Goal: Check status: Check status

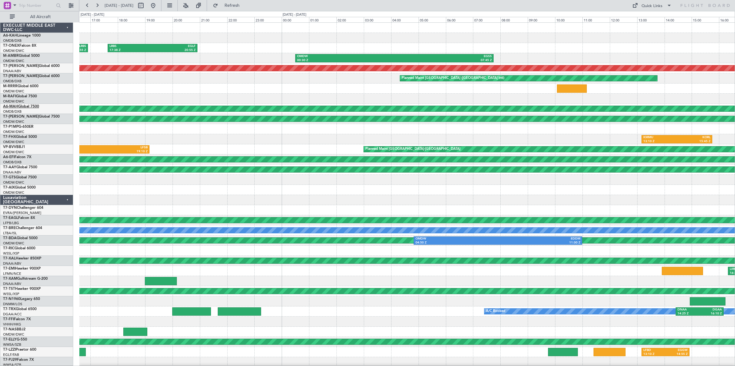
click at [27, 106] on link "A6-MAH Global 7500" at bounding box center [21, 107] width 36 height 4
click at [158, 7] on button at bounding box center [153, 6] width 10 height 10
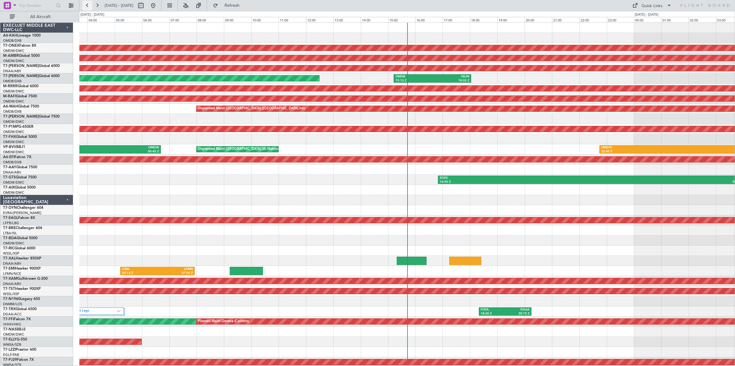
click at [87, 6] on button at bounding box center [87, 6] width 10 height 10
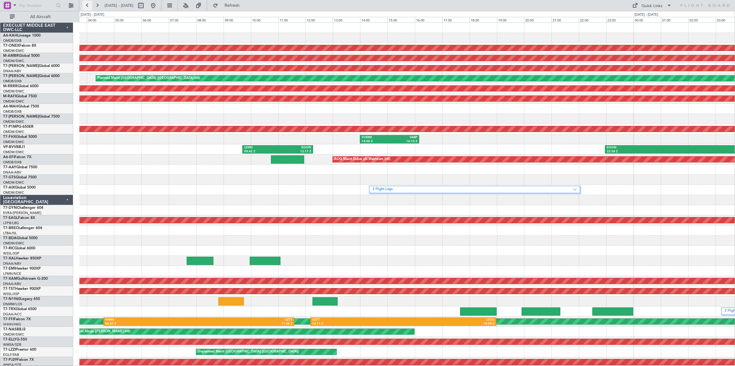
click at [87, 6] on button at bounding box center [87, 6] width 10 height 10
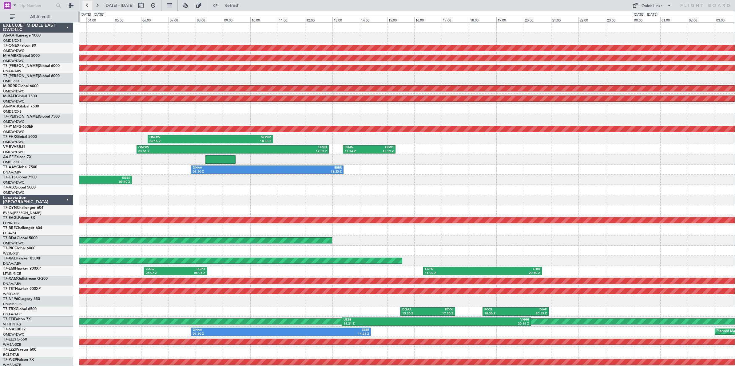
click at [87, 6] on button at bounding box center [87, 6] width 10 height 10
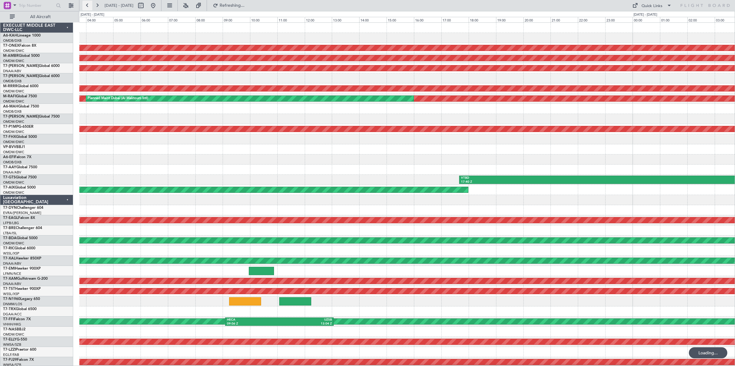
click at [87, 6] on button at bounding box center [87, 6] width 10 height 10
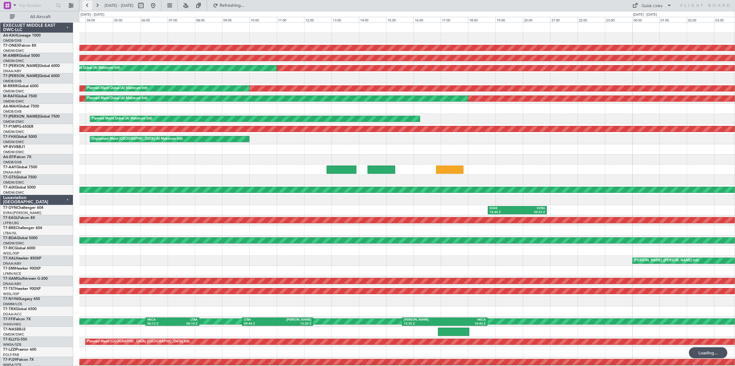
click at [87, 6] on button at bounding box center [87, 6] width 10 height 10
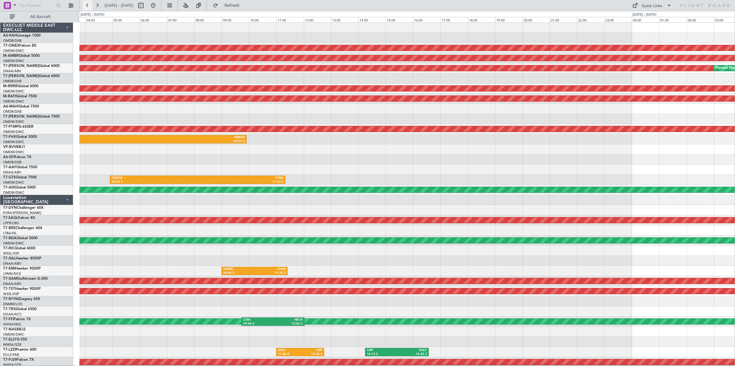
click at [87, 6] on button at bounding box center [87, 6] width 10 height 10
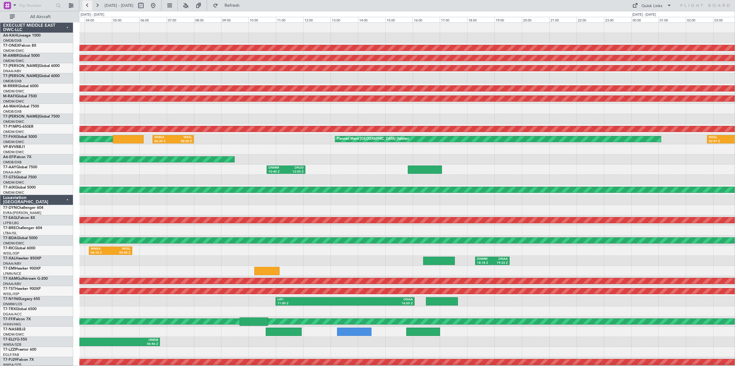
click at [87, 6] on button at bounding box center [87, 6] width 10 height 10
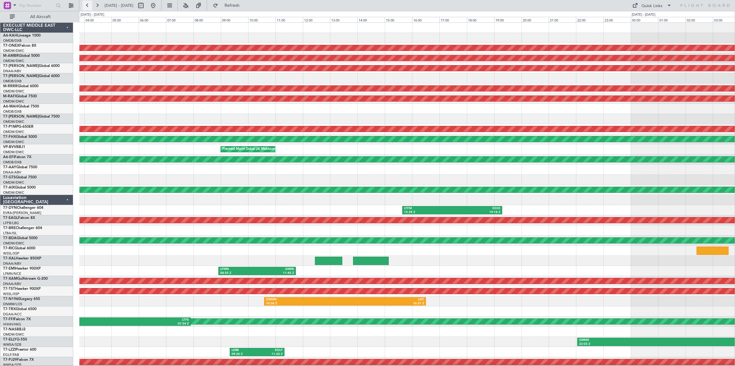
click at [87, 6] on button at bounding box center [87, 6] width 10 height 10
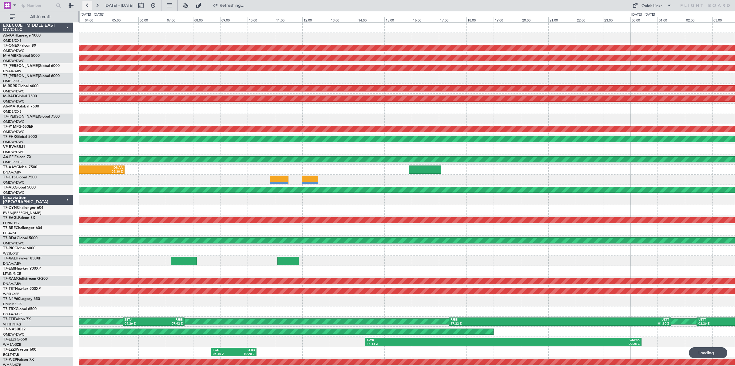
click at [87, 6] on button at bounding box center [87, 6] width 10 height 10
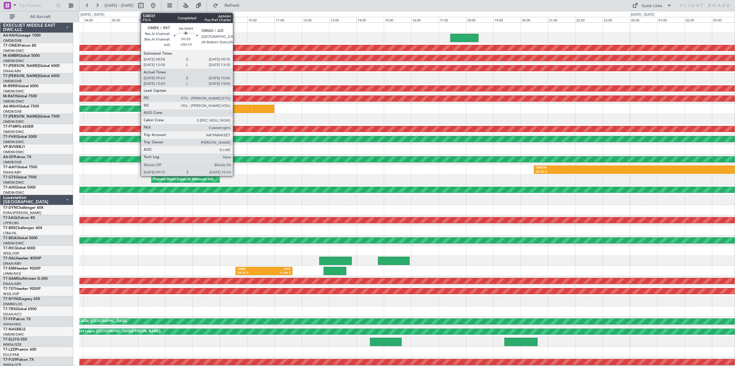
click at [236, 110] on div at bounding box center [238, 109] width 25 height 8
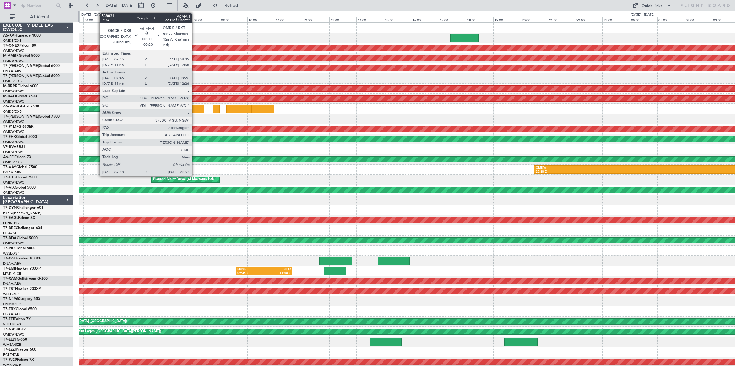
click at [195, 109] on div at bounding box center [196, 109] width 16 height 8
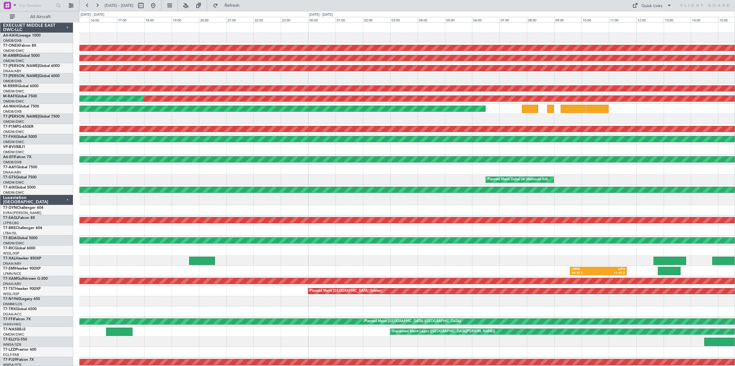
click at [529, 152] on div at bounding box center [406, 149] width 655 height 10
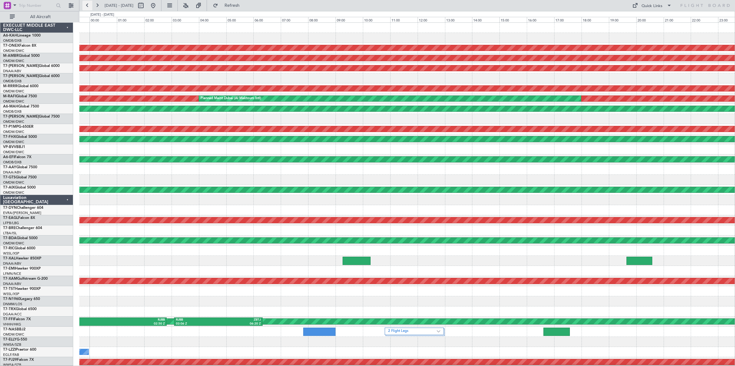
click at [87, 6] on button at bounding box center [87, 6] width 10 height 10
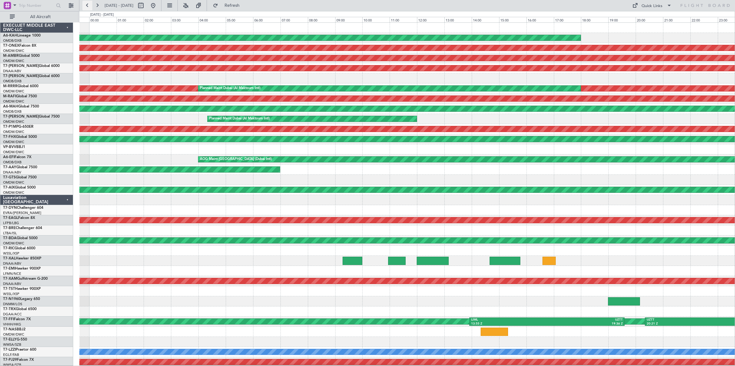
click at [87, 6] on button at bounding box center [87, 6] width 10 height 10
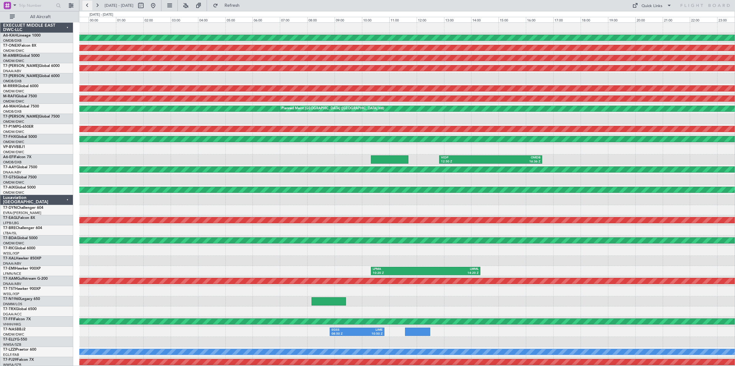
click at [87, 6] on button at bounding box center [87, 6] width 10 height 10
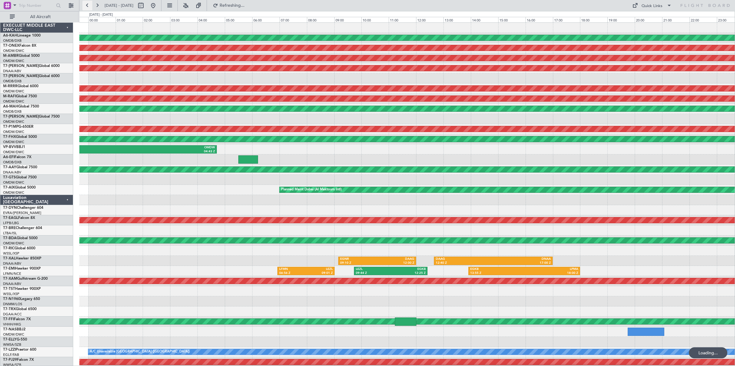
click at [87, 6] on button at bounding box center [87, 6] width 10 height 10
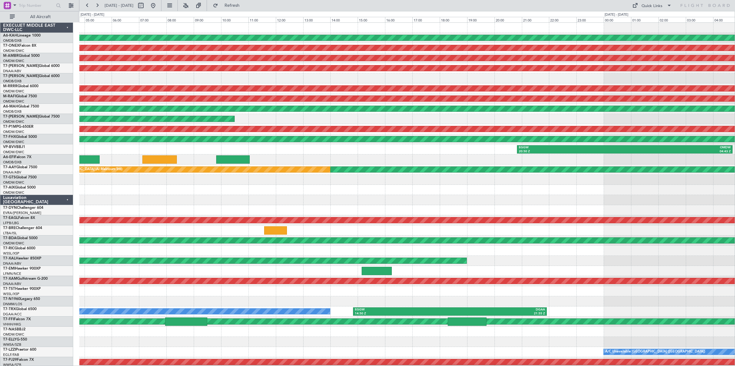
click at [466, 157] on div at bounding box center [406, 160] width 655 height 10
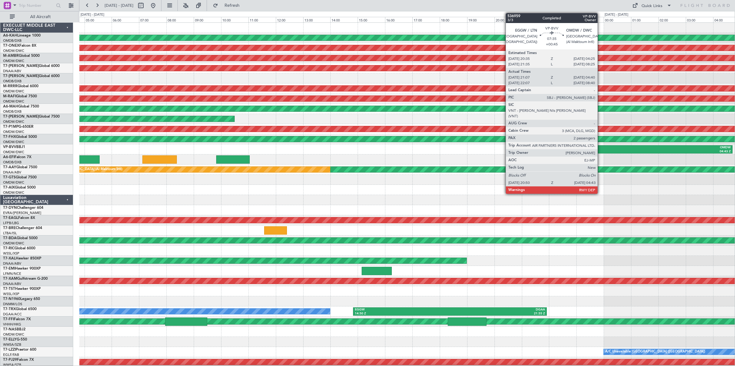
click at [600, 148] on div "EGGW" at bounding box center [572, 148] width 106 height 4
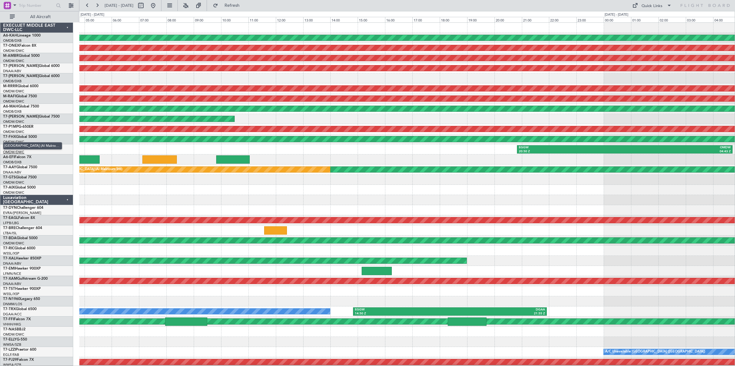
click at [19, 146] on span "[GEOGRAPHIC_DATA] (Al Maktoum Intl)" at bounding box center [32, 146] width 59 height 8
click at [23, 148] on link "VP-BVV BBJ1" at bounding box center [14, 147] width 22 height 4
click at [87, 6] on button at bounding box center [87, 6] width 10 height 10
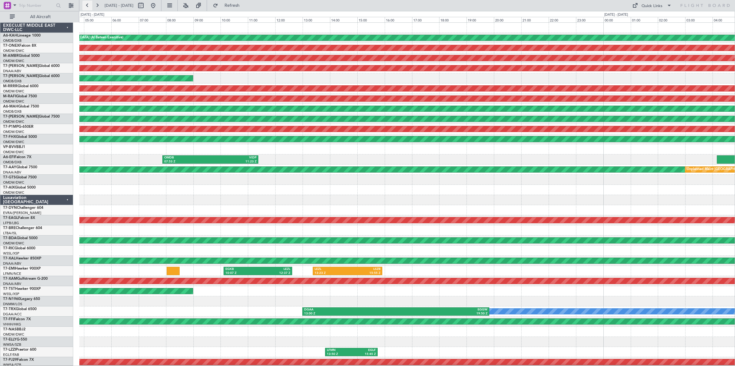
click at [87, 6] on button at bounding box center [87, 6] width 10 height 10
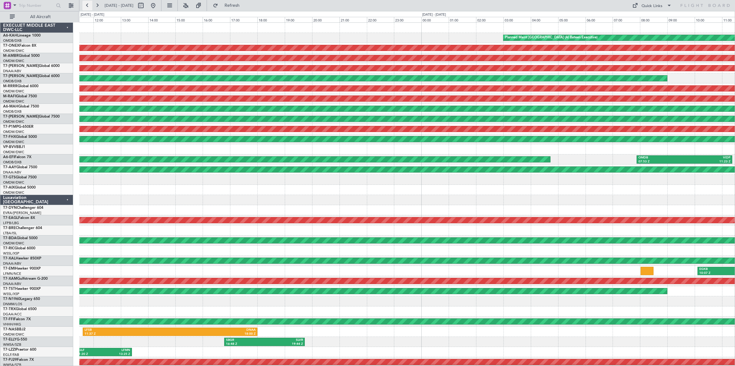
click at [87, 6] on button at bounding box center [87, 6] width 10 height 10
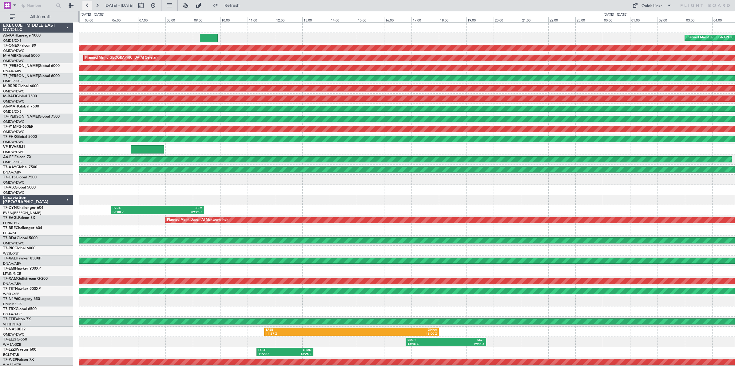
click at [87, 6] on button at bounding box center [87, 6] width 10 height 10
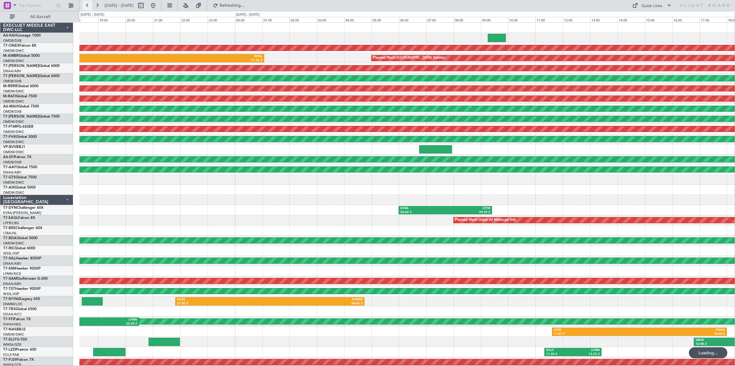
click at [87, 6] on button at bounding box center [87, 6] width 10 height 10
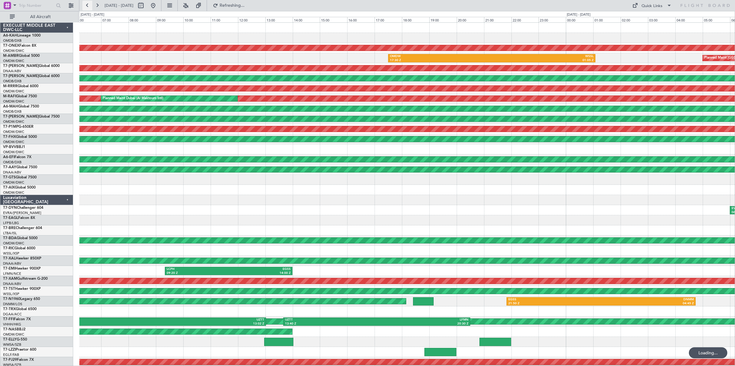
click at [87, 6] on button at bounding box center [87, 6] width 10 height 10
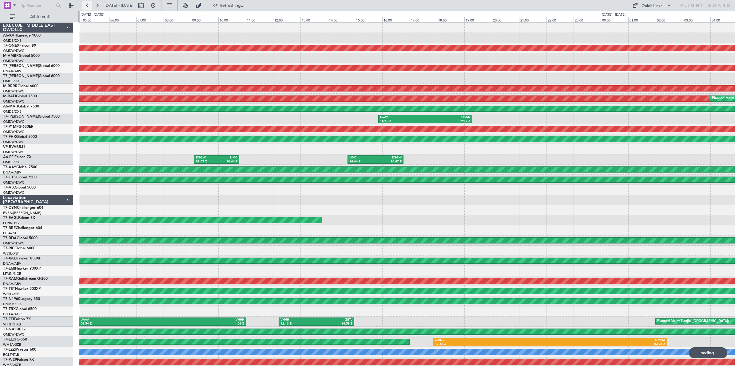
click at [87, 6] on button at bounding box center [87, 6] width 10 height 10
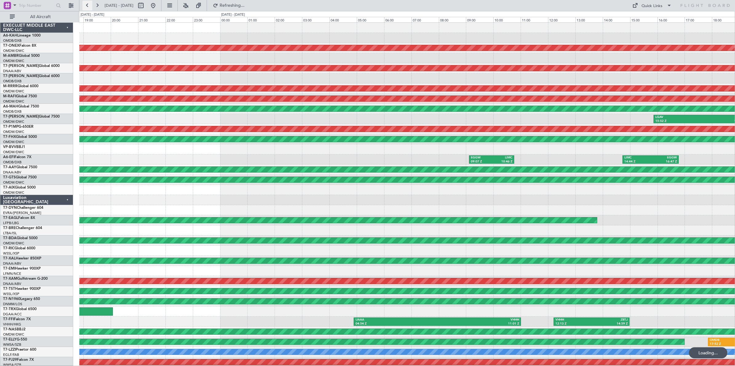
click at [87, 6] on button at bounding box center [87, 6] width 10 height 10
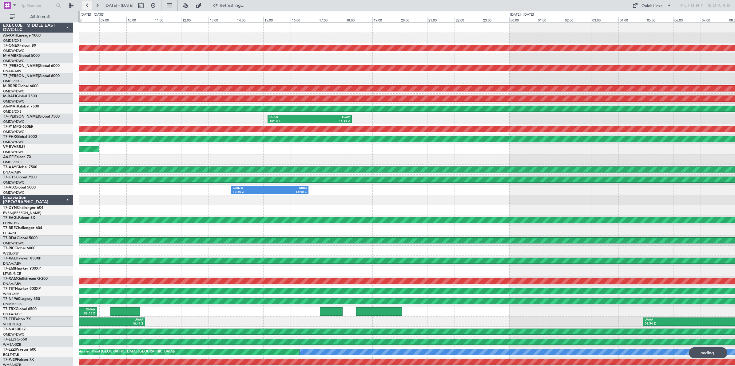
click at [87, 6] on button at bounding box center [87, 6] width 10 height 10
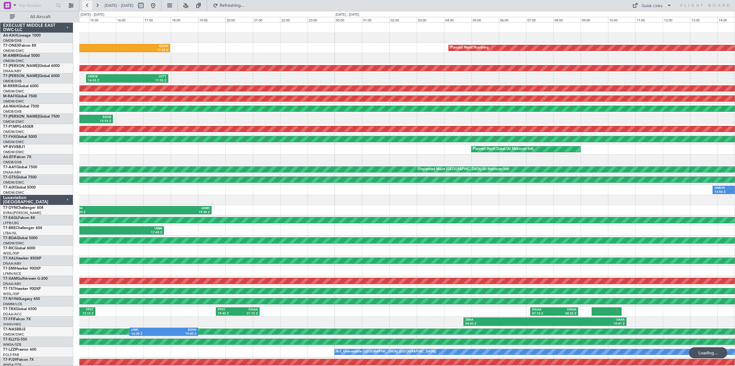
click at [87, 6] on button at bounding box center [87, 6] width 10 height 10
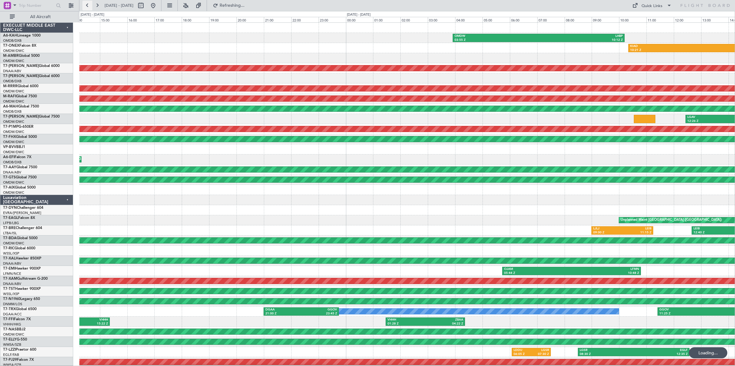
click at [87, 6] on button at bounding box center [87, 6] width 10 height 10
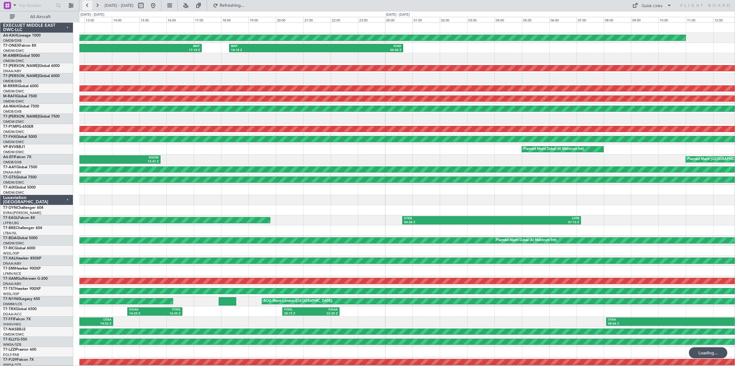
click at [87, 6] on button at bounding box center [87, 6] width 10 height 10
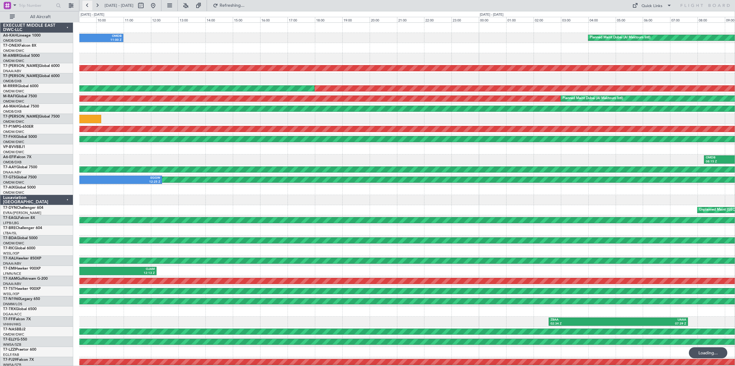
click at [87, 6] on button at bounding box center [87, 6] width 10 height 10
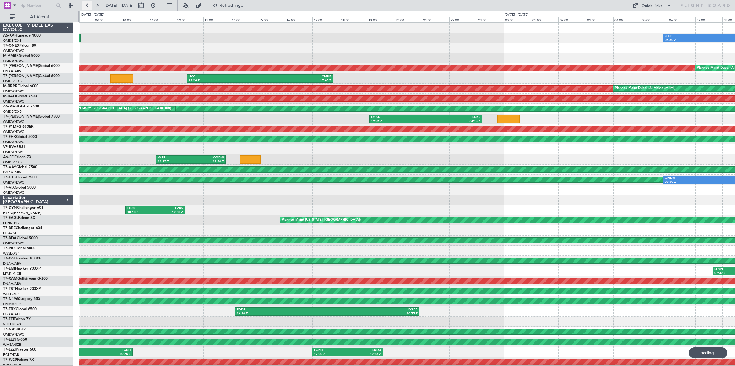
click at [87, 6] on button at bounding box center [87, 6] width 10 height 10
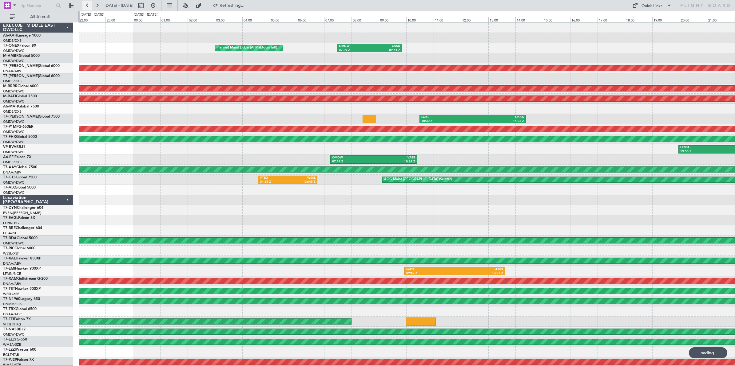
click at [87, 6] on button at bounding box center [87, 6] width 10 height 10
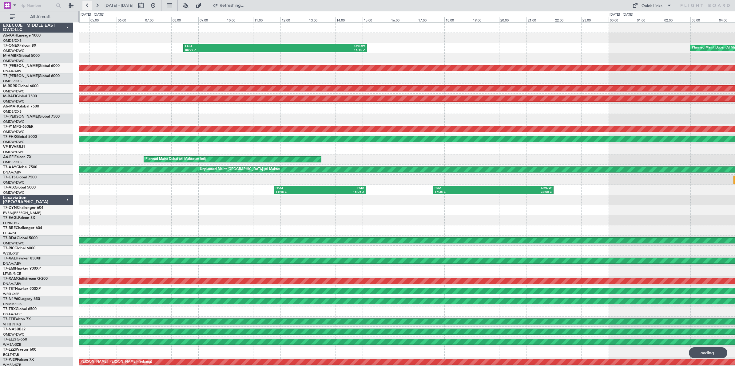
click at [87, 6] on button at bounding box center [87, 6] width 10 height 10
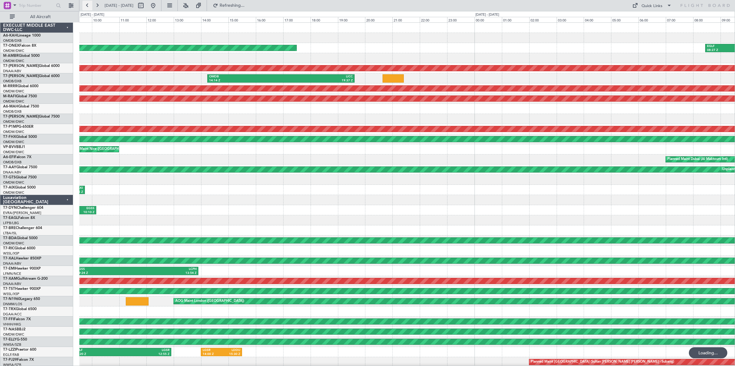
click at [87, 6] on button at bounding box center [87, 6] width 10 height 10
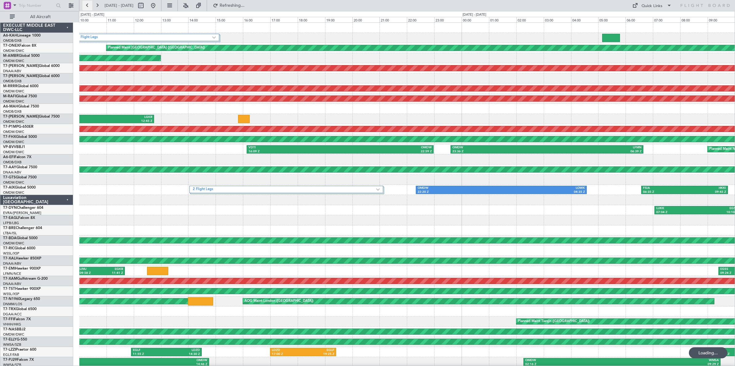
click at [87, 6] on button at bounding box center [87, 6] width 10 height 10
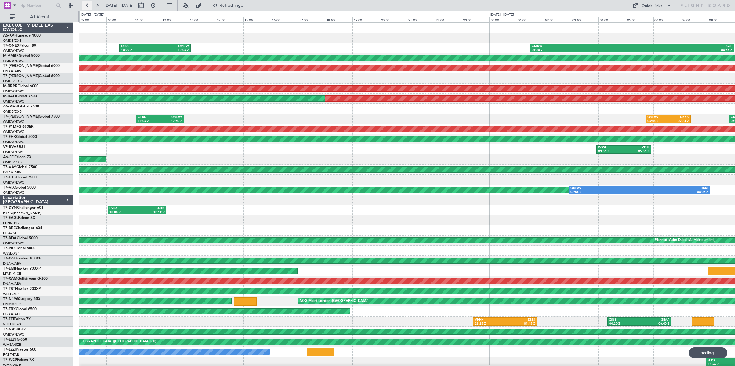
click at [87, 6] on button at bounding box center [87, 6] width 10 height 10
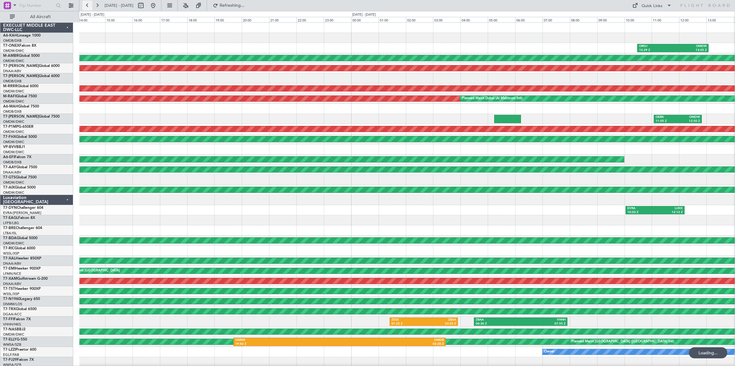
click at [87, 6] on button at bounding box center [87, 6] width 10 height 10
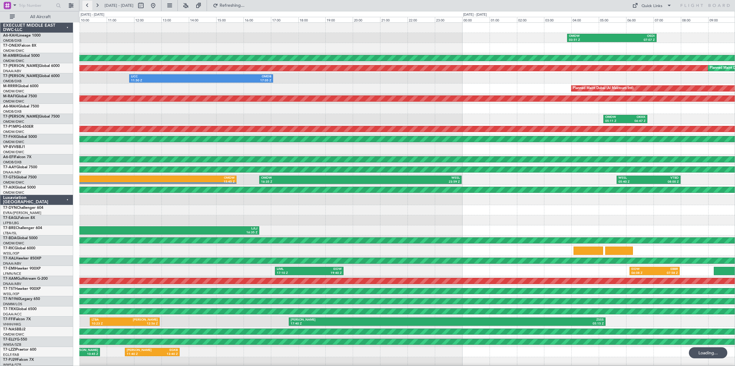
click at [87, 6] on button at bounding box center [87, 6] width 10 height 10
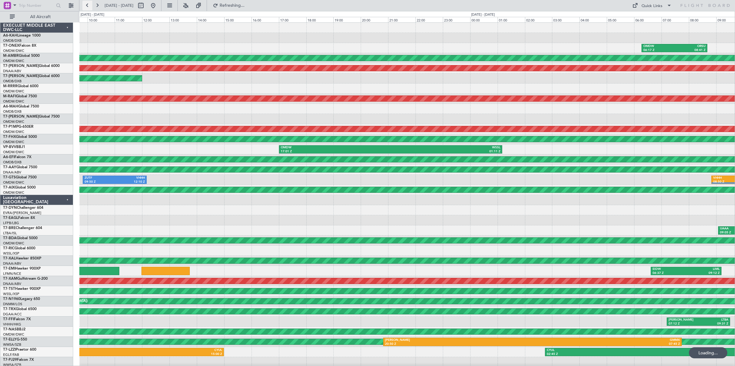
click at [87, 6] on button at bounding box center [87, 6] width 10 height 10
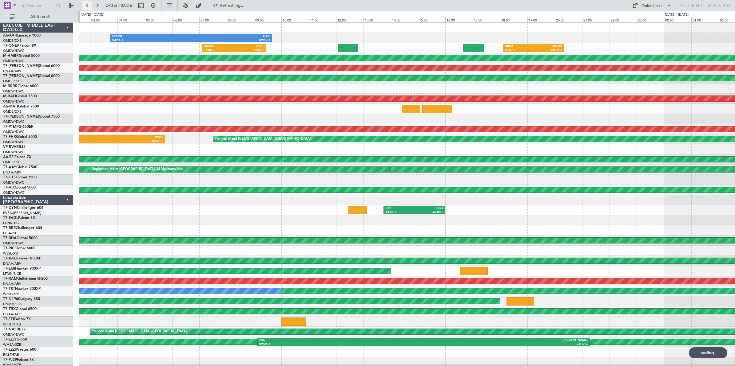
click at [87, 6] on button at bounding box center [87, 6] width 10 height 10
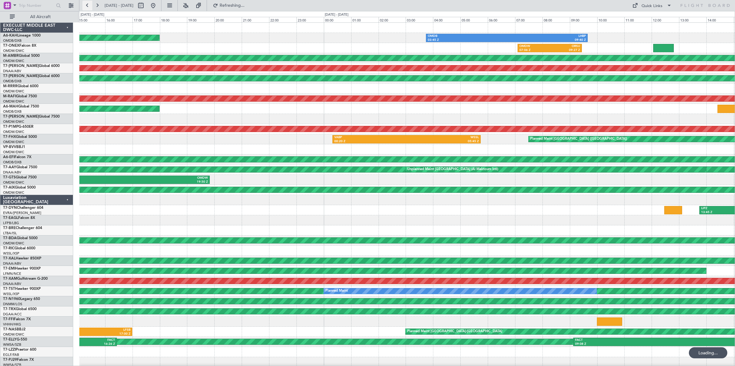
click at [87, 6] on button at bounding box center [87, 6] width 10 height 10
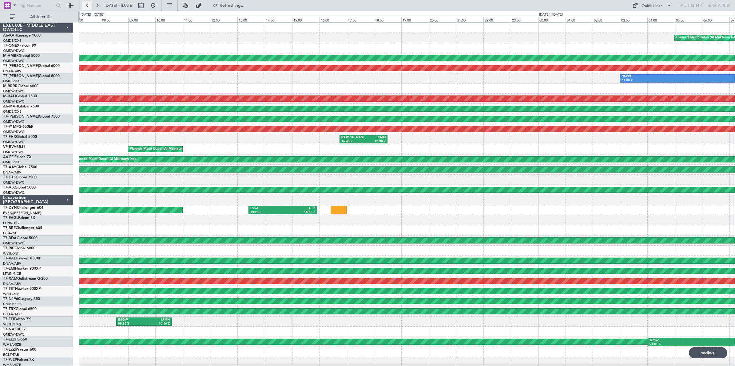
click at [87, 6] on button at bounding box center [87, 6] width 10 height 10
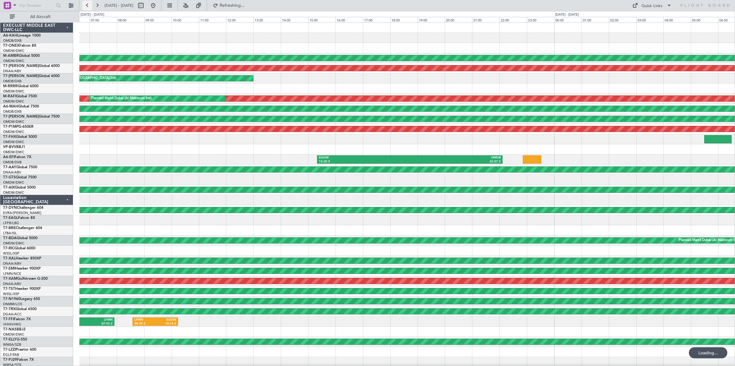
click at [87, 6] on button at bounding box center [87, 6] width 10 height 10
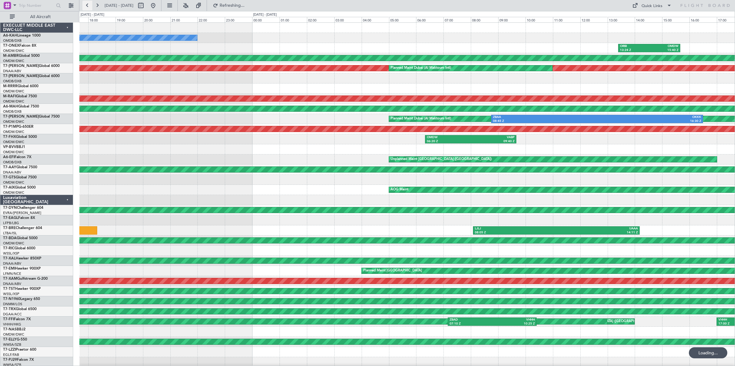
click at [87, 6] on button at bounding box center [87, 6] width 10 height 10
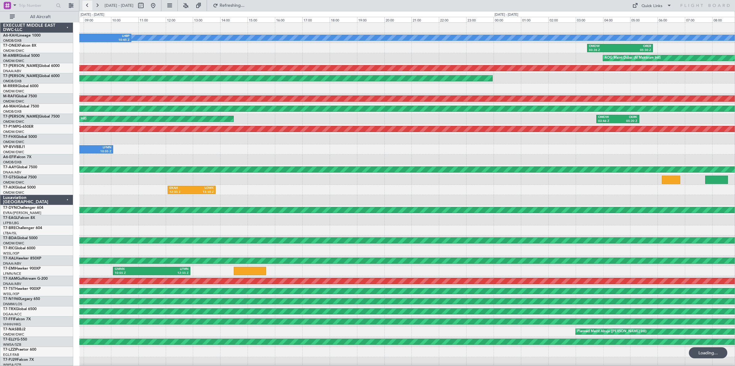
click at [87, 6] on button at bounding box center [87, 6] width 10 height 10
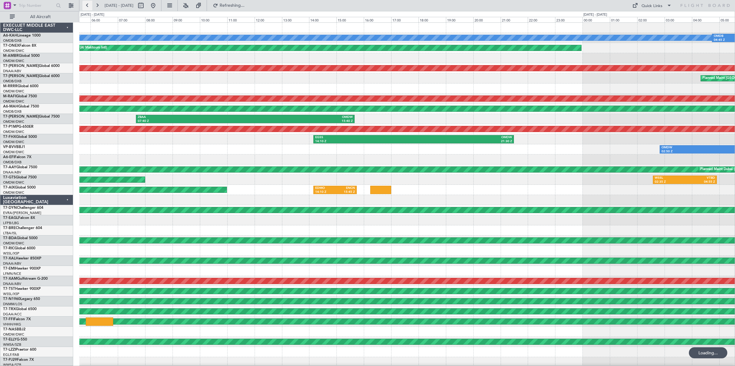
click at [87, 6] on button at bounding box center [87, 6] width 10 height 10
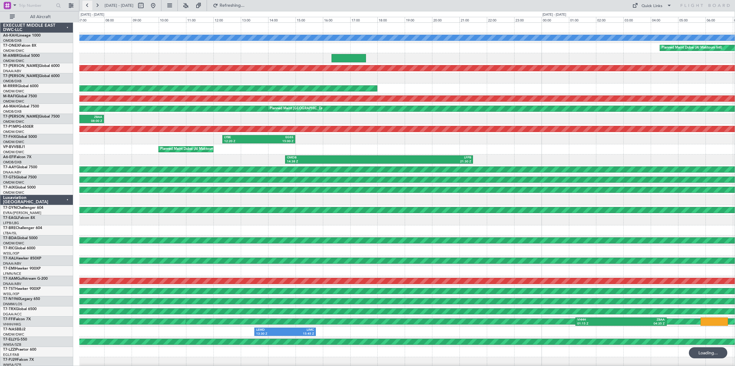
click at [87, 6] on button at bounding box center [87, 6] width 10 height 10
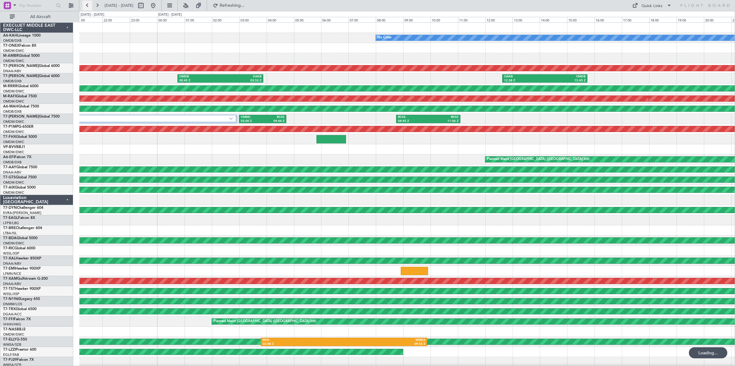
click at [87, 6] on button at bounding box center [87, 6] width 10 height 10
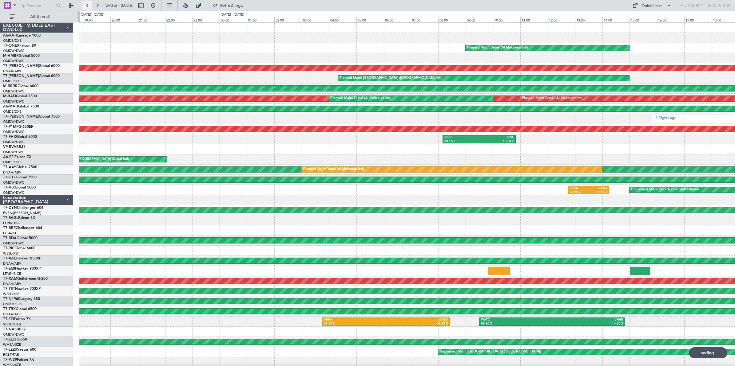
click at [87, 6] on button at bounding box center [87, 6] width 10 height 10
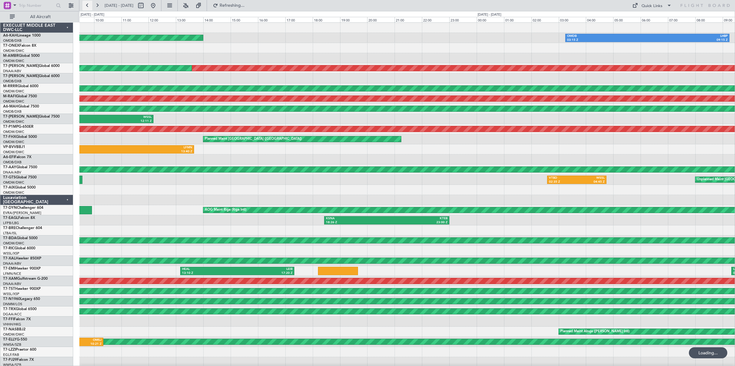
click at [87, 6] on button at bounding box center [87, 6] width 10 height 10
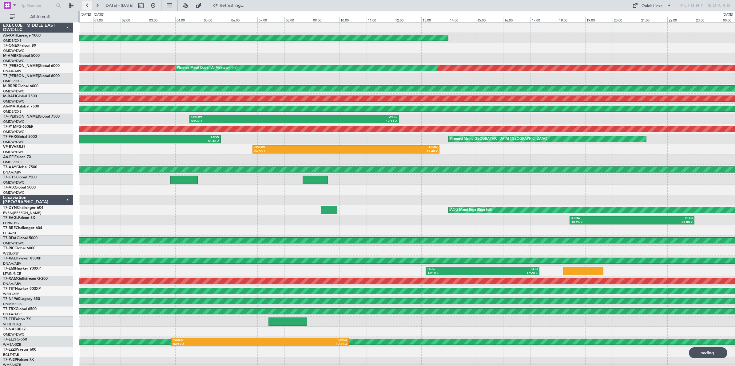
click at [87, 6] on button at bounding box center [87, 6] width 10 height 10
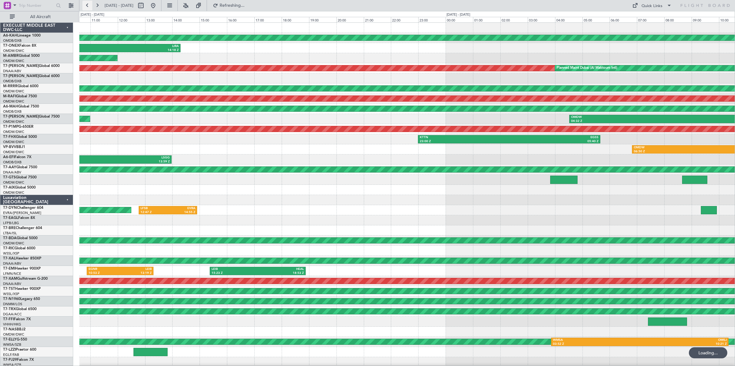
click at [87, 6] on button at bounding box center [87, 6] width 10 height 10
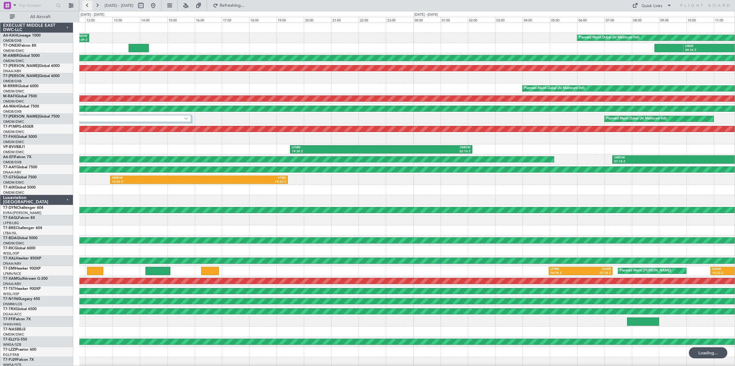
click at [87, 6] on button at bounding box center [87, 6] width 10 height 10
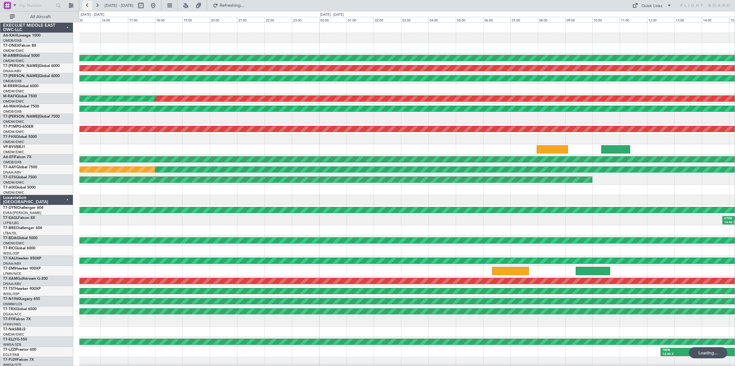
click at [87, 6] on button at bounding box center [87, 6] width 10 height 10
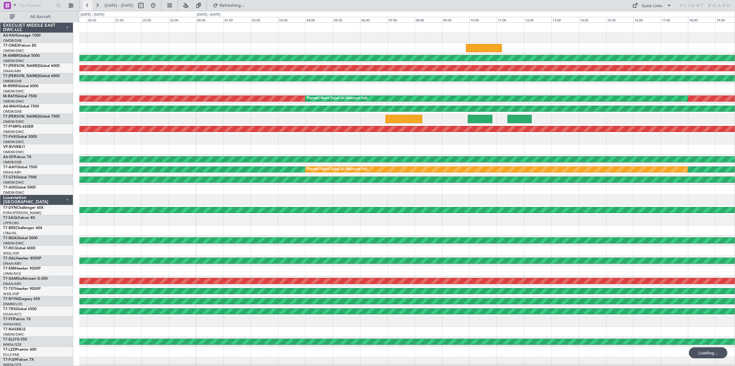
click at [87, 6] on button at bounding box center [87, 6] width 10 height 10
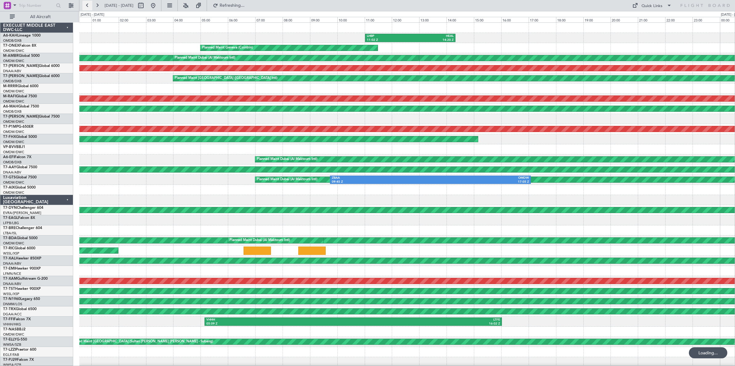
click at [87, 6] on button at bounding box center [87, 6] width 10 height 10
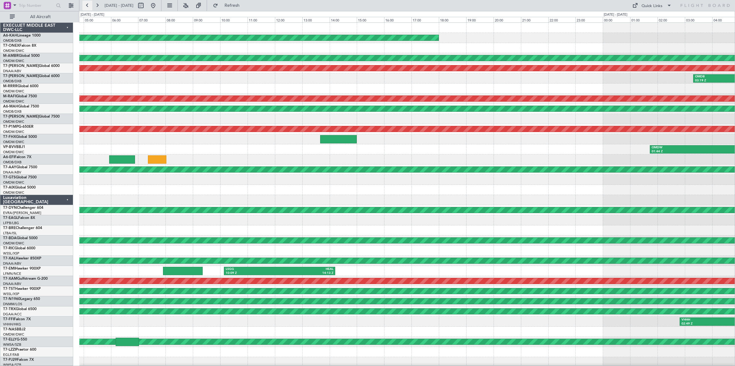
click at [87, 6] on button at bounding box center [87, 6] width 10 height 10
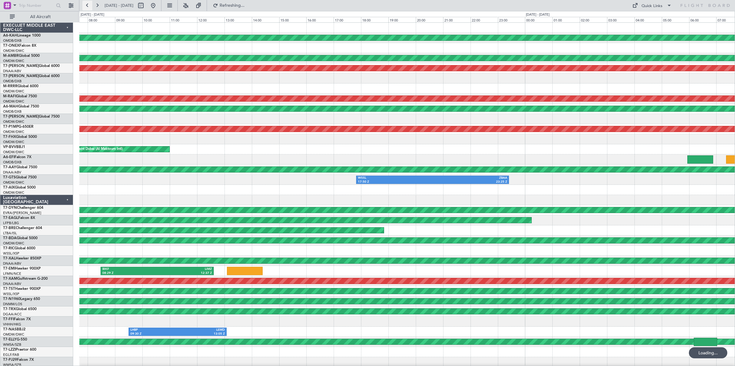
click at [87, 6] on button at bounding box center [87, 6] width 10 height 10
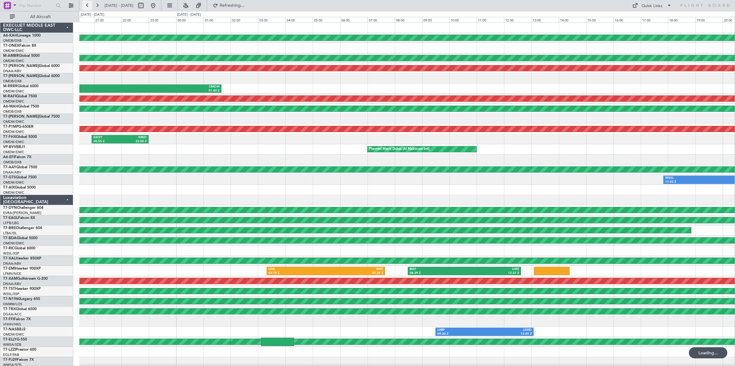
click at [87, 6] on button at bounding box center [87, 6] width 10 height 10
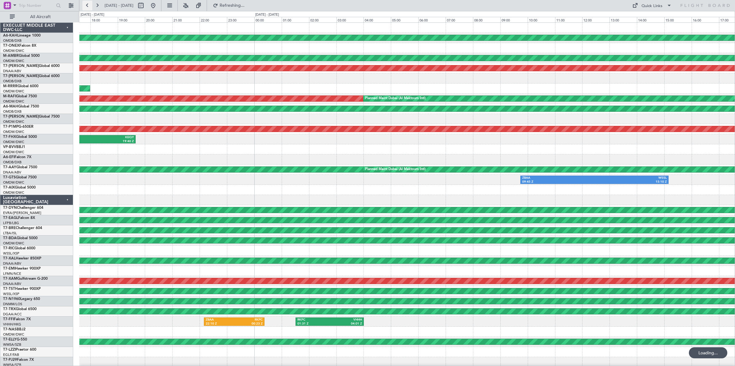
click at [87, 6] on button at bounding box center [87, 6] width 10 height 10
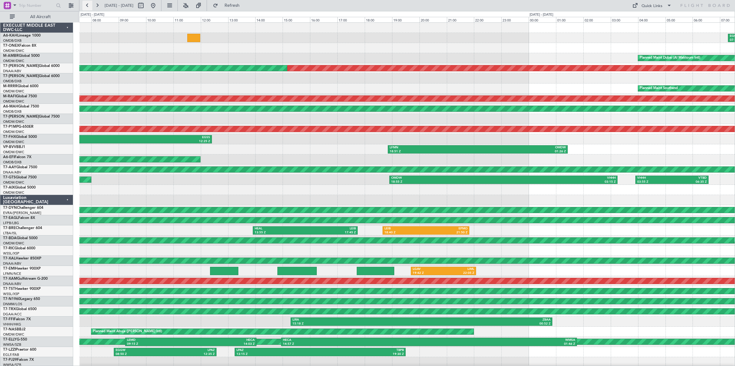
click at [87, 6] on button at bounding box center [87, 6] width 10 height 10
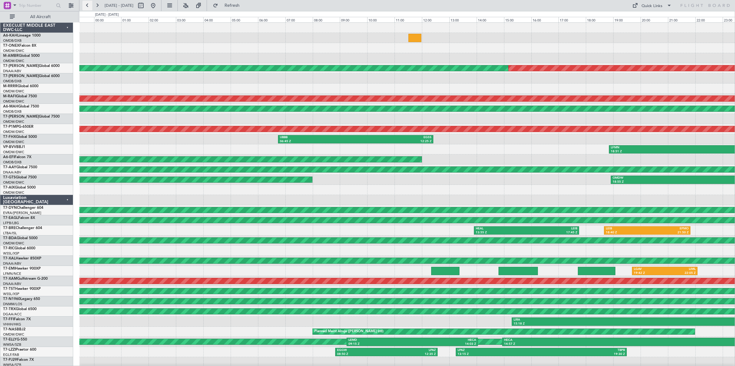
click at [87, 6] on button at bounding box center [87, 6] width 10 height 10
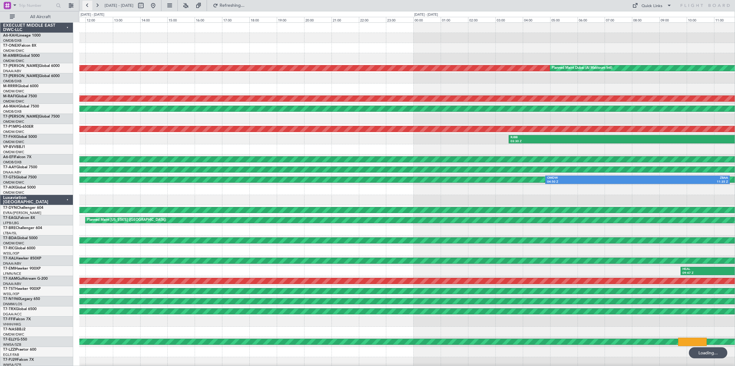
click at [87, 6] on button at bounding box center [87, 6] width 10 height 10
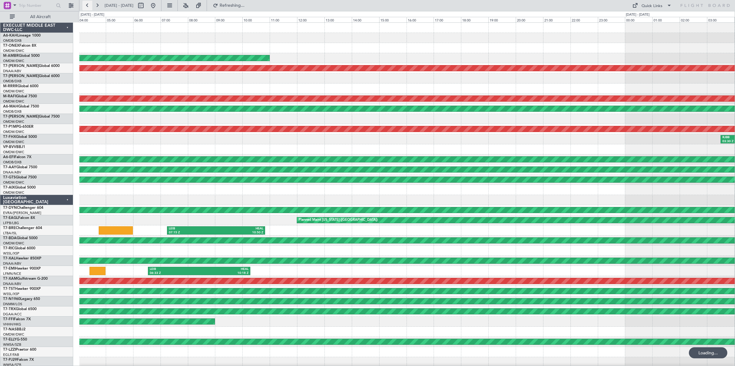
click at [87, 6] on button at bounding box center [87, 6] width 10 height 10
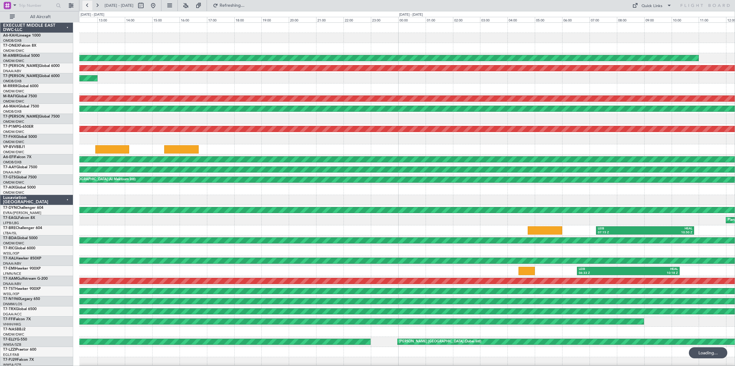
click at [87, 6] on button at bounding box center [87, 6] width 10 height 10
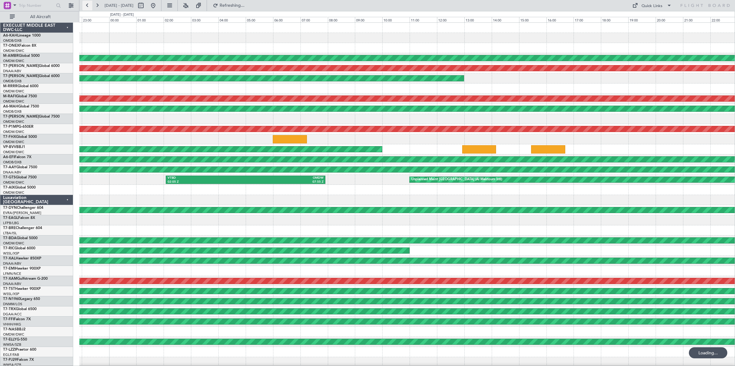
click at [87, 6] on button at bounding box center [87, 6] width 10 height 10
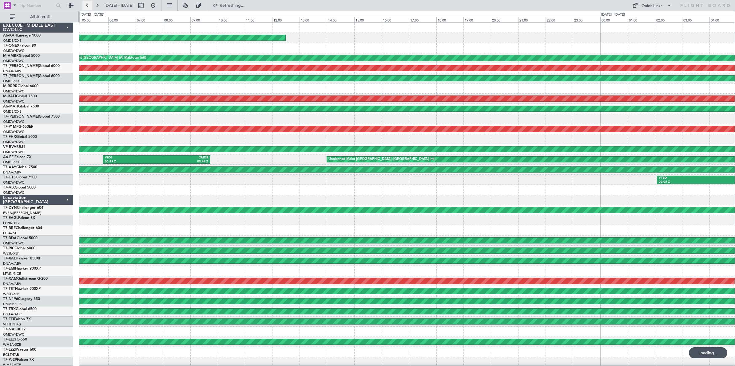
click at [87, 6] on button at bounding box center [87, 6] width 10 height 10
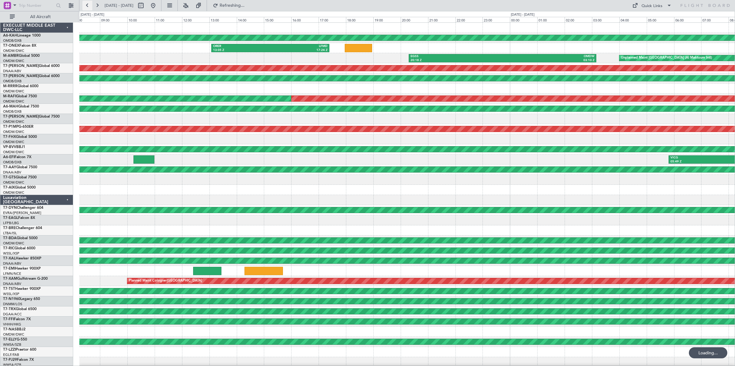
click at [87, 6] on button at bounding box center [87, 6] width 10 height 10
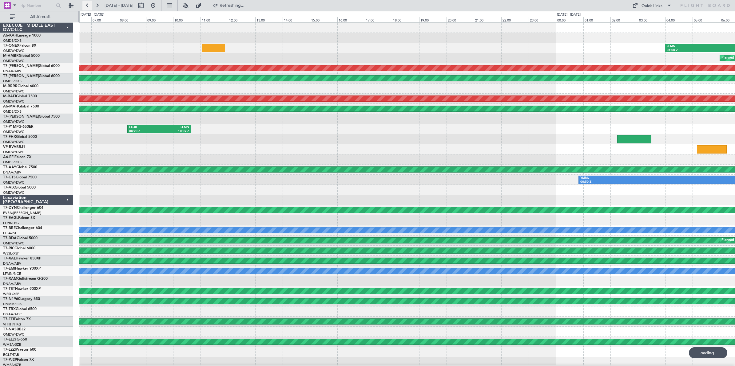
click at [87, 6] on button at bounding box center [87, 6] width 10 height 10
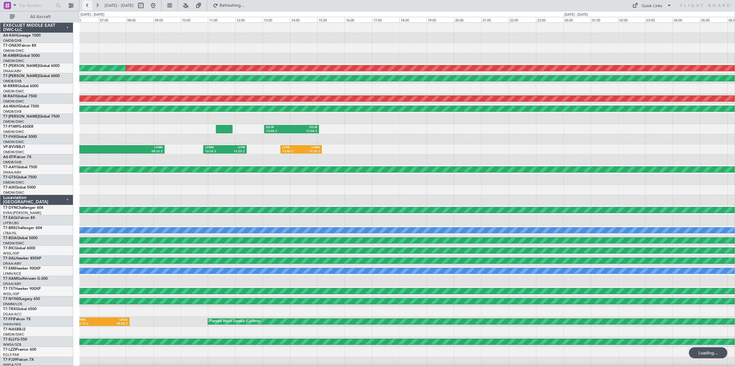
click at [87, 6] on button at bounding box center [87, 6] width 10 height 10
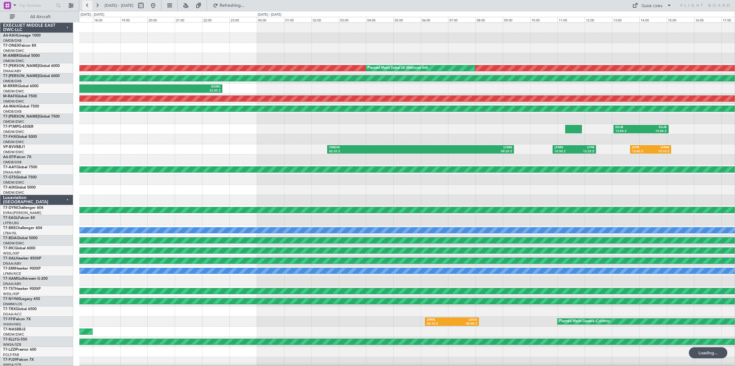
click at [87, 6] on button at bounding box center [87, 6] width 10 height 10
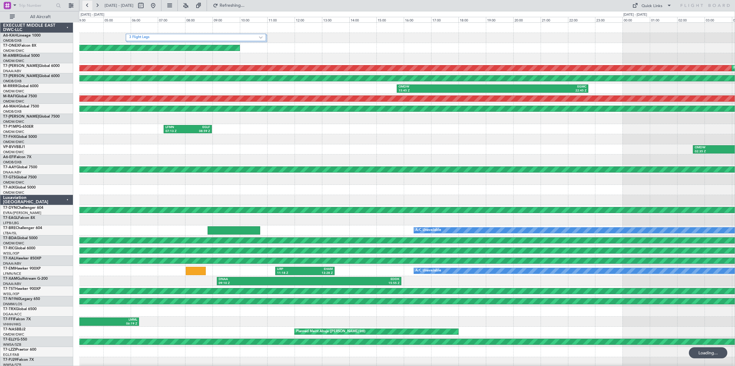
click at [87, 6] on button at bounding box center [87, 6] width 10 height 10
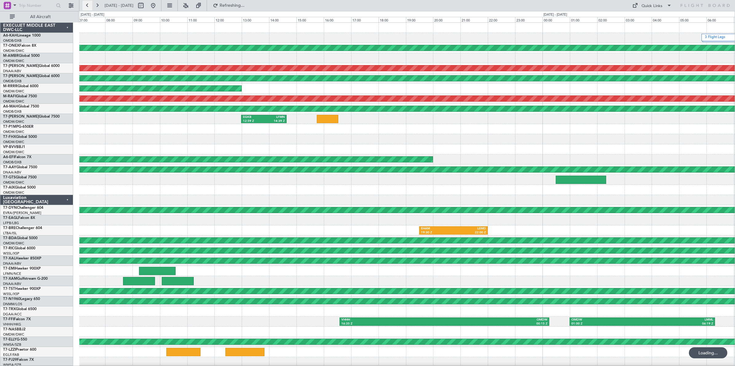
click at [87, 6] on button at bounding box center [87, 6] width 10 height 10
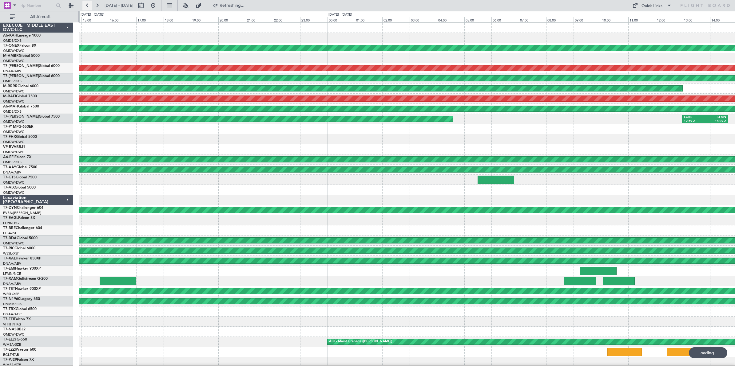
click at [87, 6] on button at bounding box center [87, 6] width 10 height 10
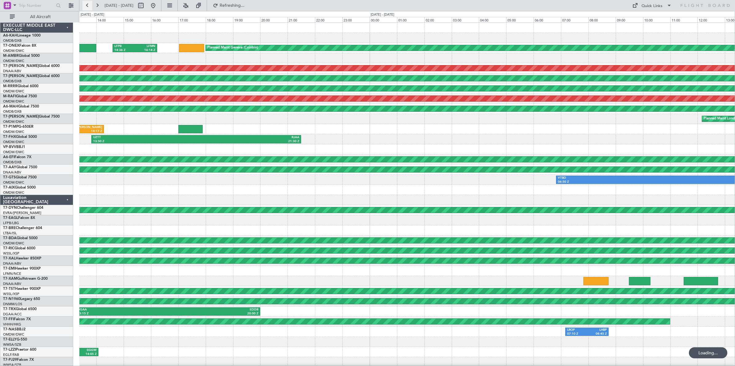
click at [87, 6] on button at bounding box center [87, 6] width 10 height 10
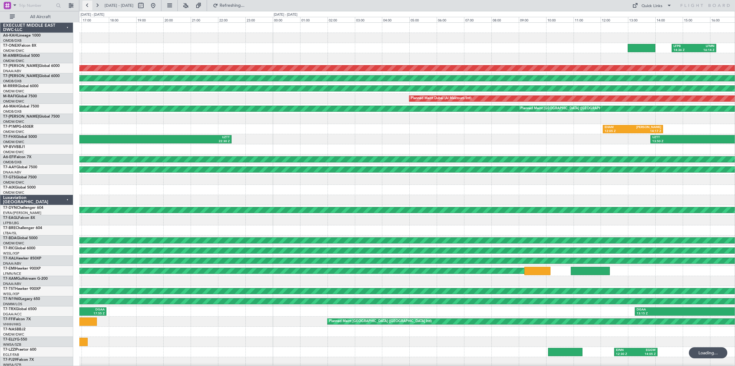
click at [87, 6] on button at bounding box center [87, 6] width 10 height 10
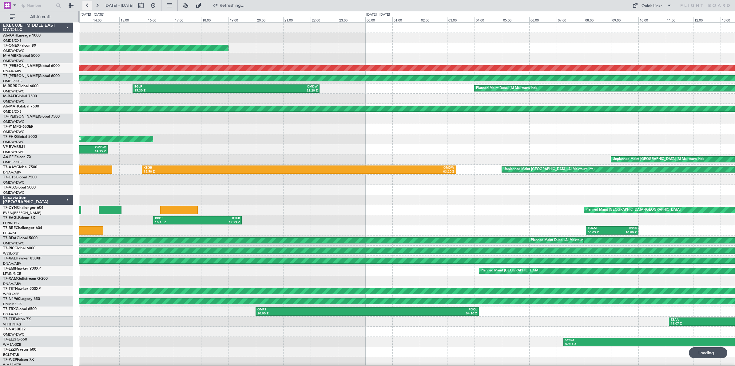
click at [87, 6] on button at bounding box center [87, 6] width 10 height 10
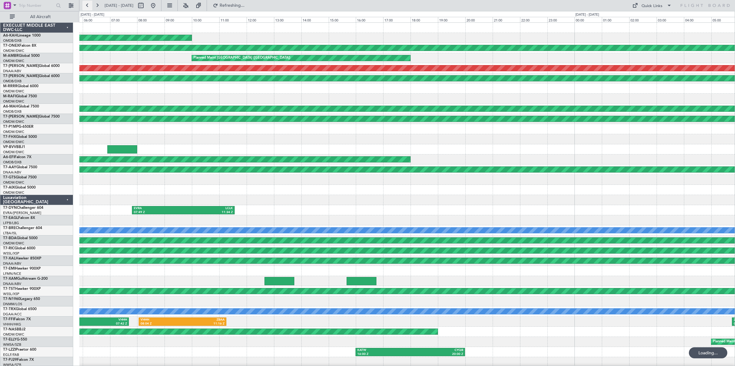
click at [87, 6] on button at bounding box center [87, 6] width 10 height 10
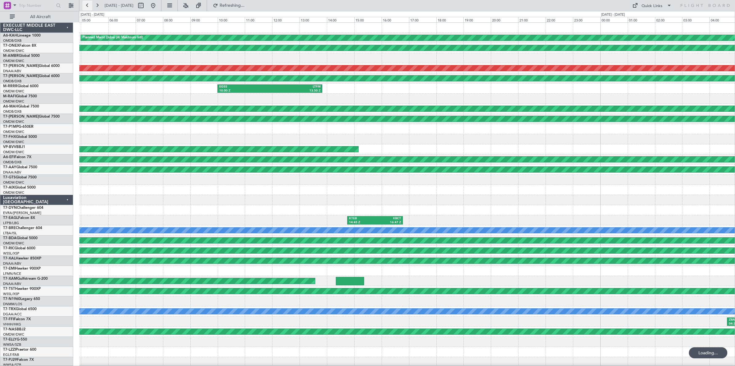
click at [87, 6] on button at bounding box center [87, 6] width 10 height 10
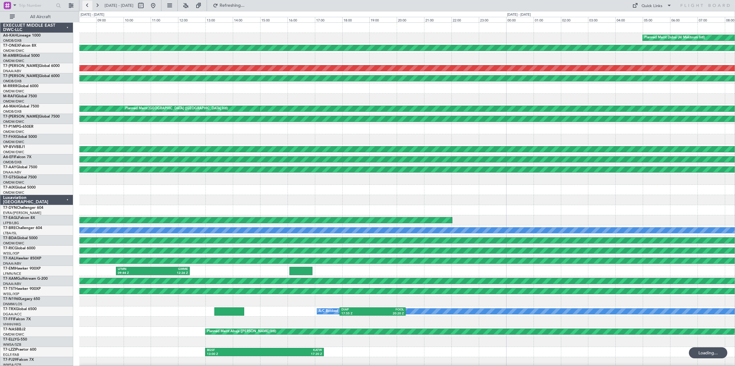
click at [87, 6] on button at bounding box center [87, 6] width 10 height 10
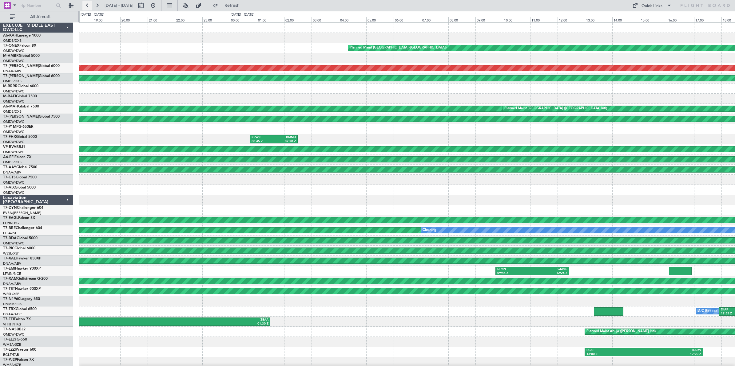
click at [87, 6] on button at bounding box center [87, 6] width 10 height 10
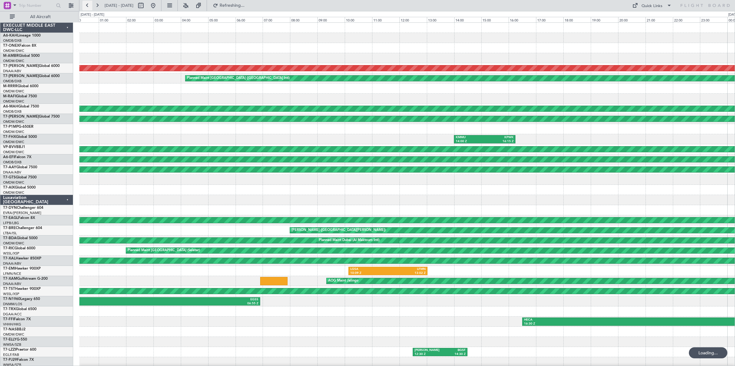
click at [87, 6] on button at bounding box center [87, 6] width 10 height 10
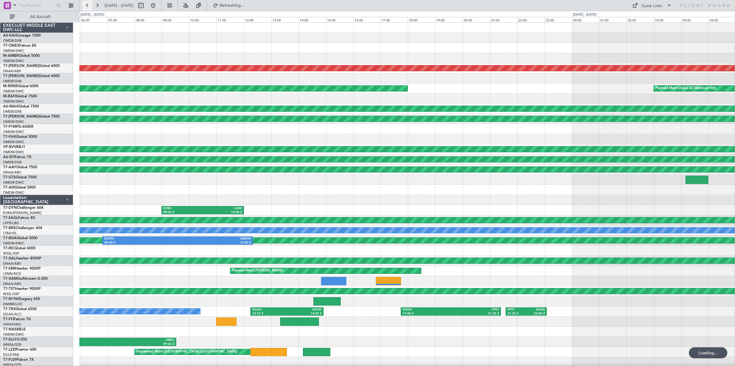
click at [87, 6] on button at bounding box center [87, 6] width 10 height 10
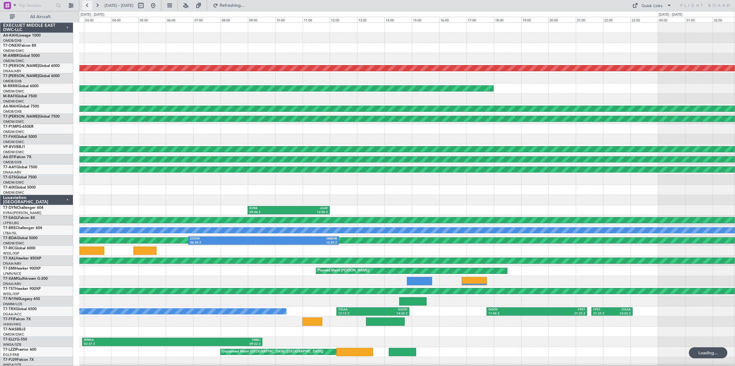
click at [87, 6] on button at bounding box center [87, 6] width 10 height 10
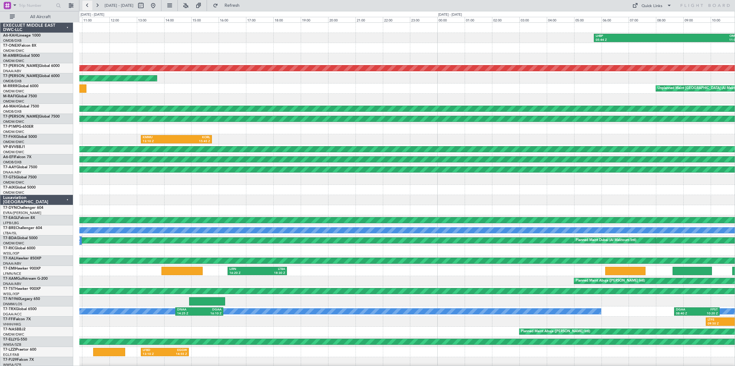
click at [87, 6] on button at bounding box center [87, 6] width 10 height 10
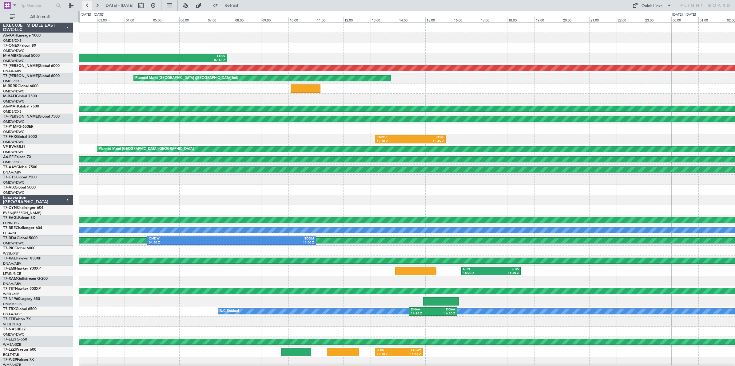
click at [87, 6] on button at bounding box center [87, 6] width 10 height 10
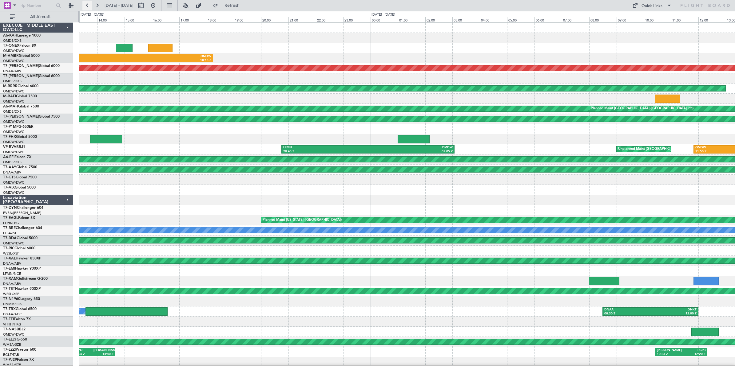
click at [87, 6] on button at bounding box center [87, 6] width 10 height 10
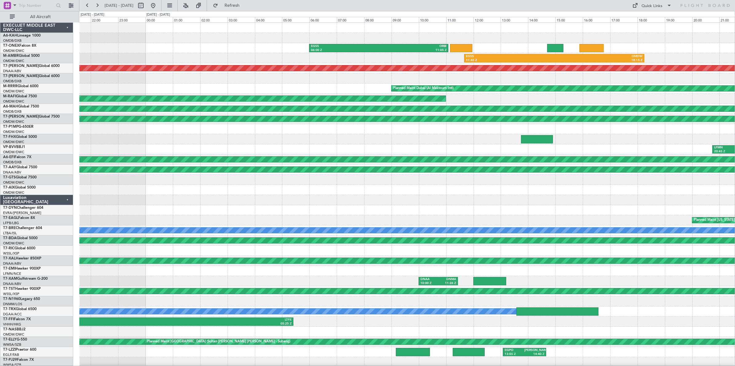
scroll to position [10, 0]
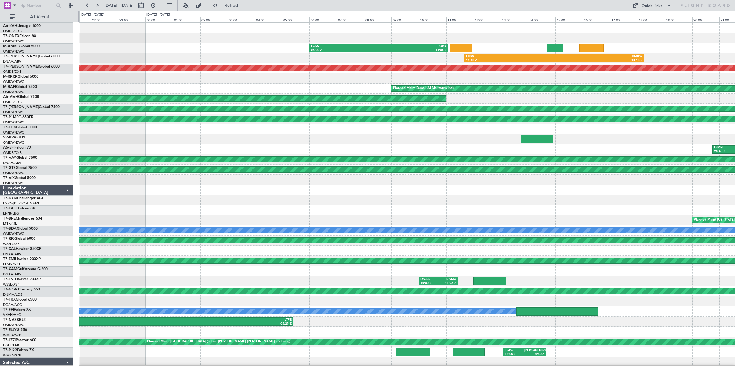
click at [81, 84] on div "Planned Maint Dubai (Al Maktoum Intl)" at bounding box center [406, 89] width 655 height 10
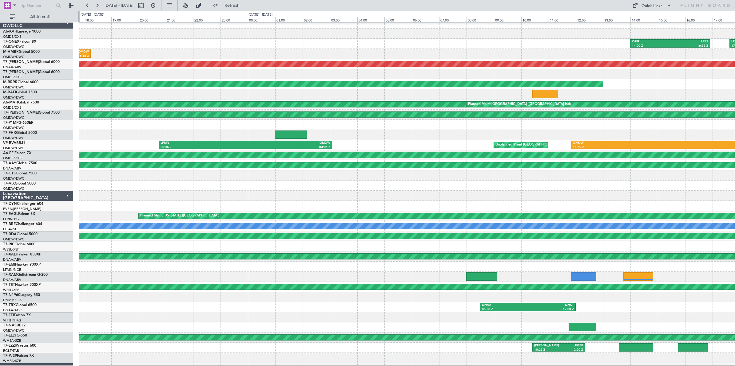
click at [164, 96] on div at bounding box center [406, 94] width 655 height 10
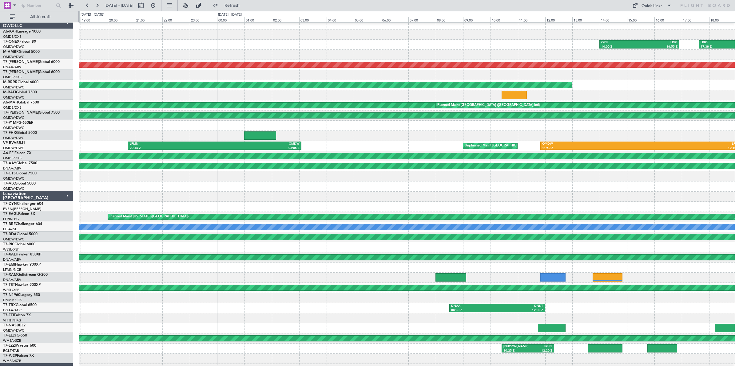
scroll to position [3, 0]
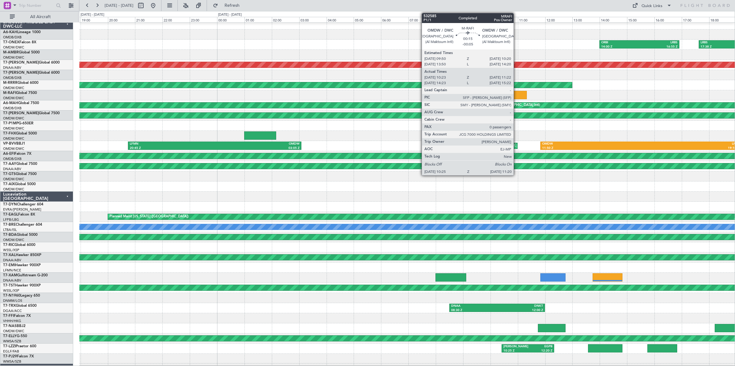
click at [516, 98] on div at bounding box center [513, 95] width 25 height 8
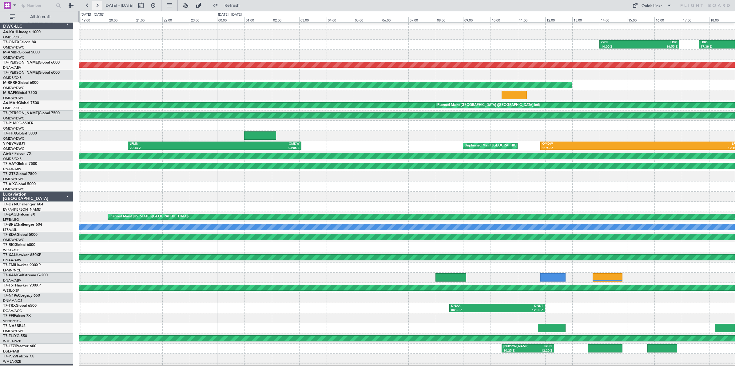
click at [97, 4] on button at bounding box center [97, 6] width 10 height 10
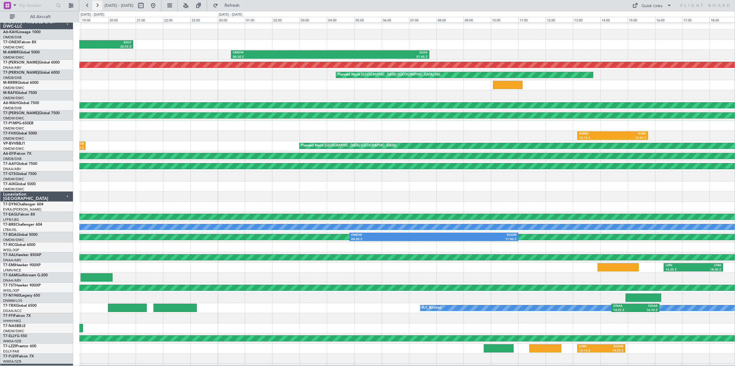
click at [97, 4] on button at bounding box center [97, 6] width 10 height 10
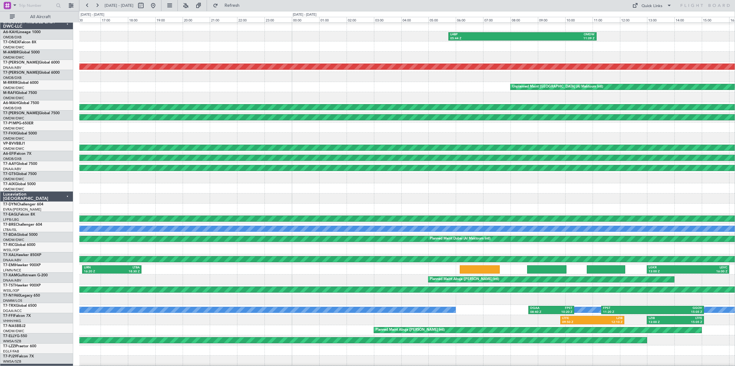
scroll to position [0, 0]
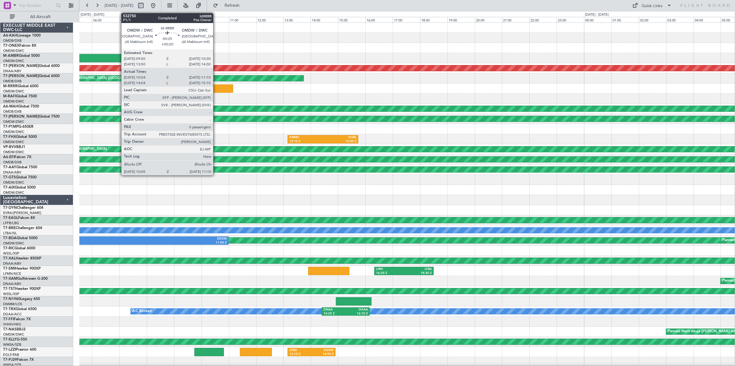
click at [216, 89] on div at bounding box center [218, 89] width 30 height 8
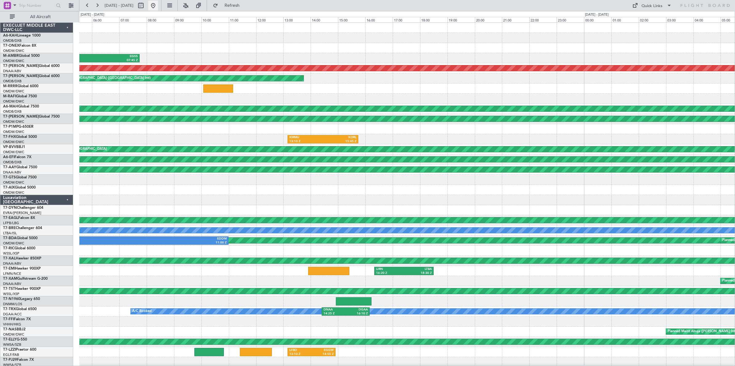
click at [158, 5] on button at bounding box center [153, 6] width 10 height 10
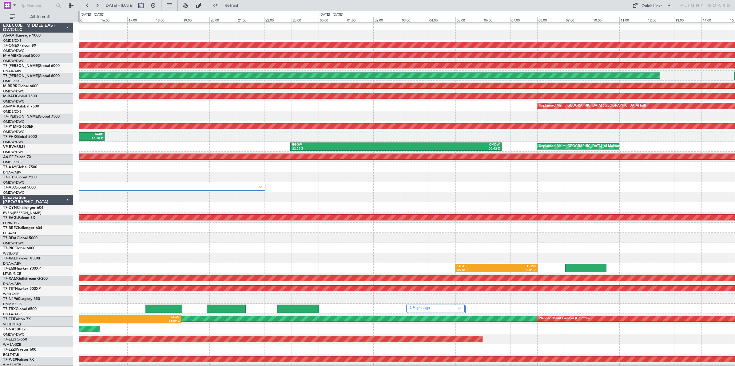
click at [461, 185] on div "3 Flight Legs" at bounding box center [406, 187] width 655 height 10
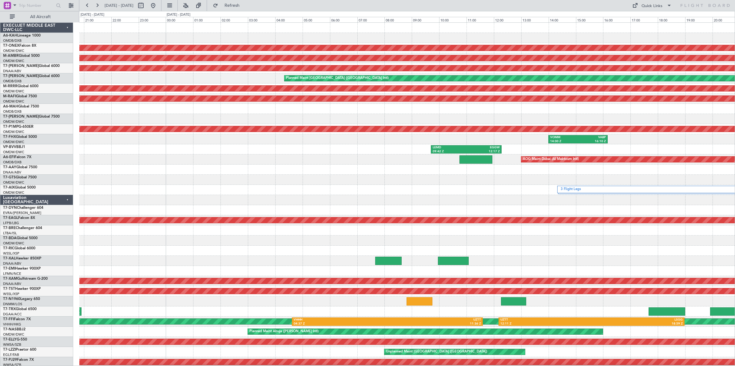
click at [480, 181] on div at bounding box center [406, 180] width 655 height 10
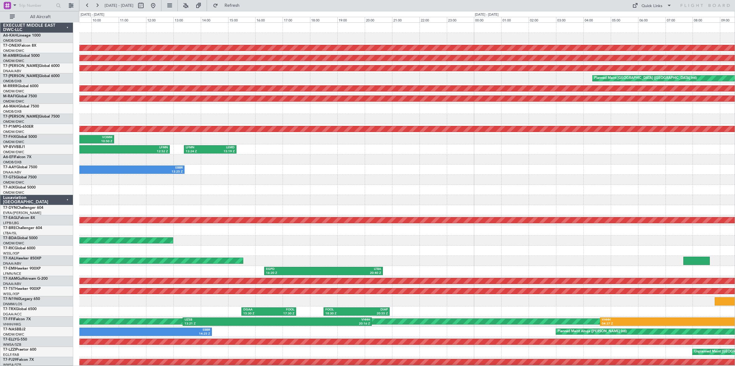
click at [389, 191] on div "3 Flight Legs" at bounding box center [406, 190] width 655 height 10
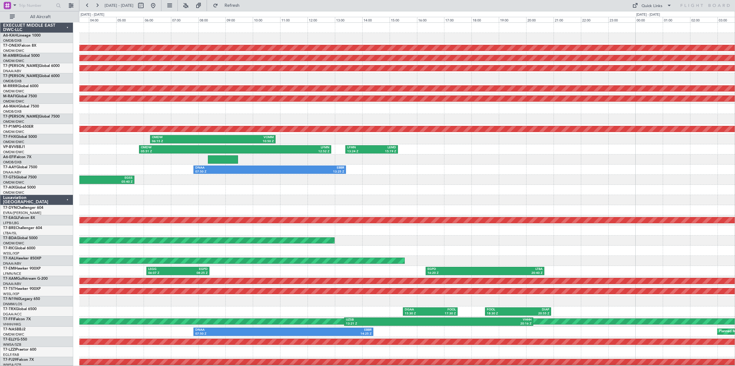
click at [419, 198] on div at bounding box center [406, 200] width 655 height 10
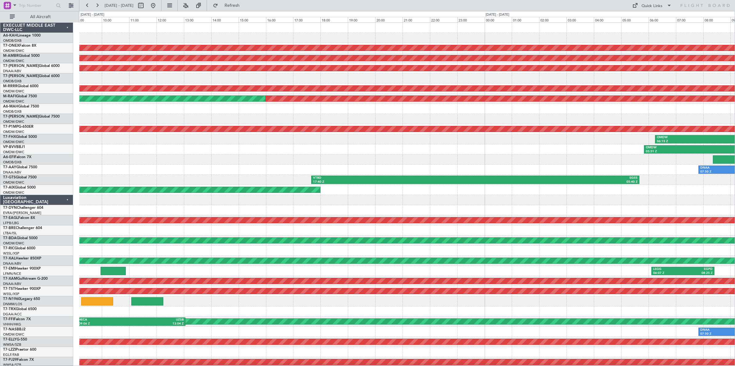
click at [453, 169] on div "DNAA 07:50 Z EBBR 13:25 Z" at bounding box center [406, 170] width 655 height 10
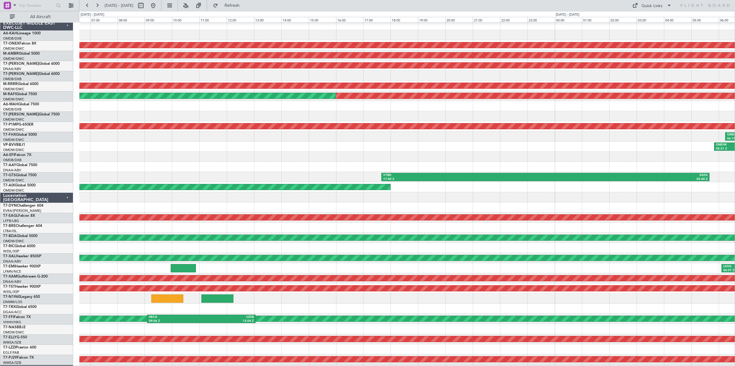
click at [499, 158] on div at bounding box center [406, 157] width 655 height 10
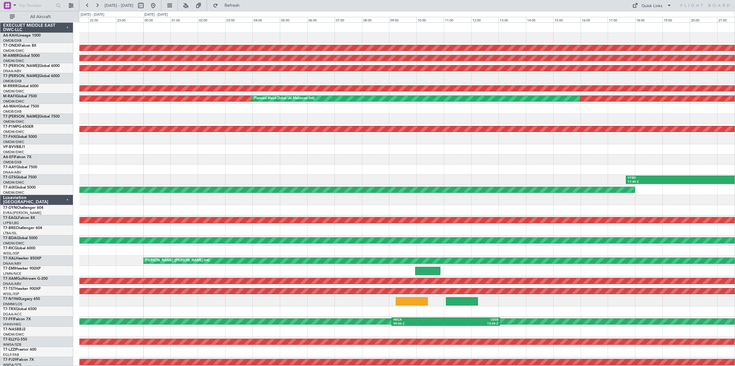
click at [487, 162] on div at bounding box center [406, 160] width 655 height 10
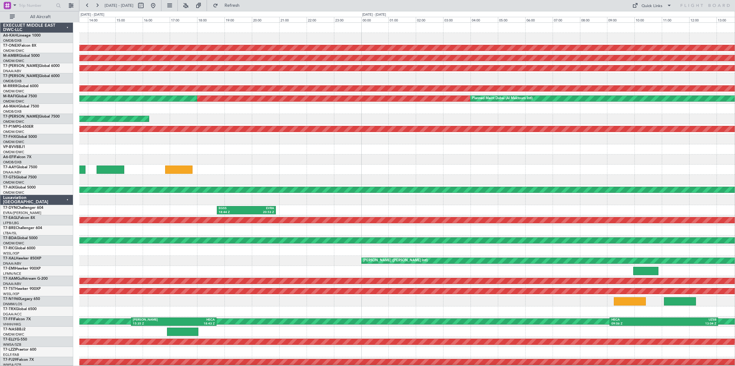
click at [472, 162] on div at bounding box center [406, 160] width 655 height 10
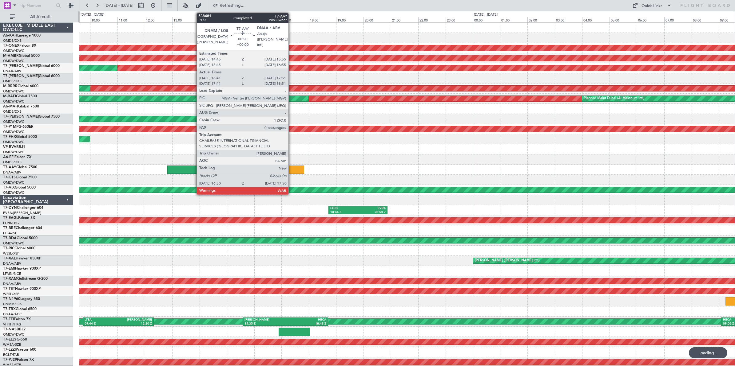
click at [291, 170] on div at bounding box center [290, 170] width 27 height 8
